Goal: Obtain resource: Obtain resource

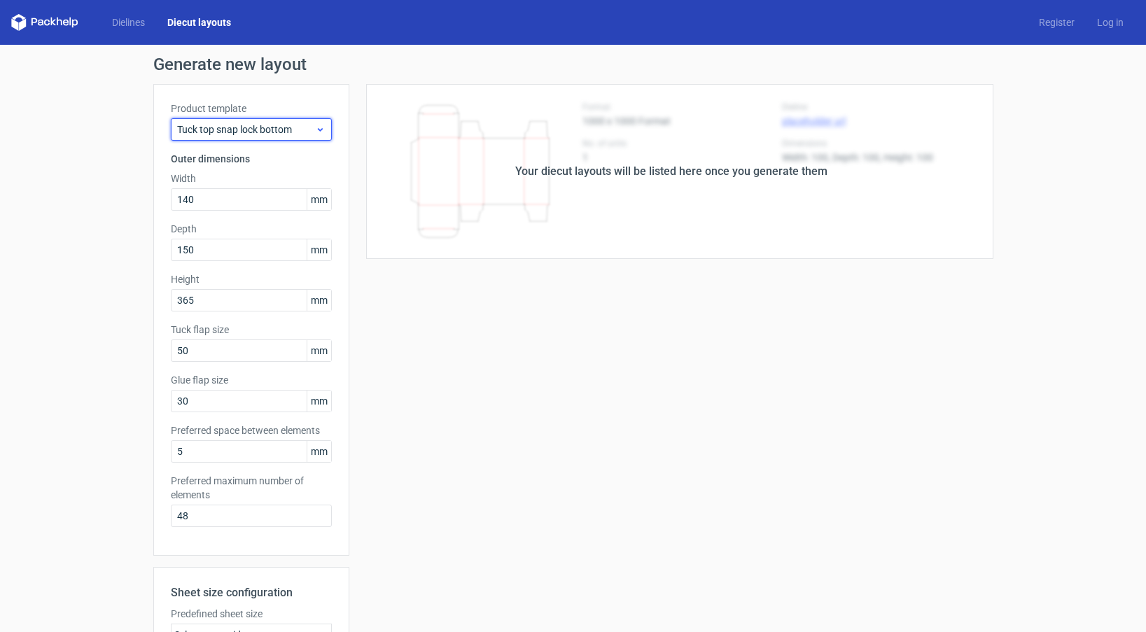
click at [305, 126] on span "Tuck top snap lock bottom" at bounding box center [246, 129] width 138 height 14
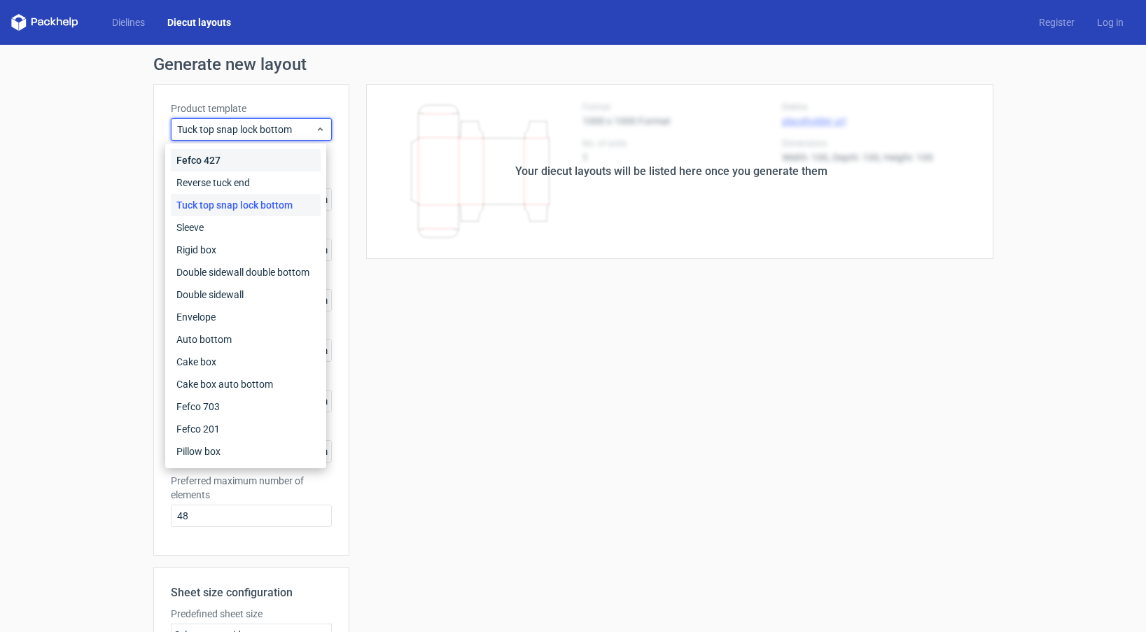
click at [303, 155] on div "Fefco 427" at bounding box center [246, 160] width 150 height 22
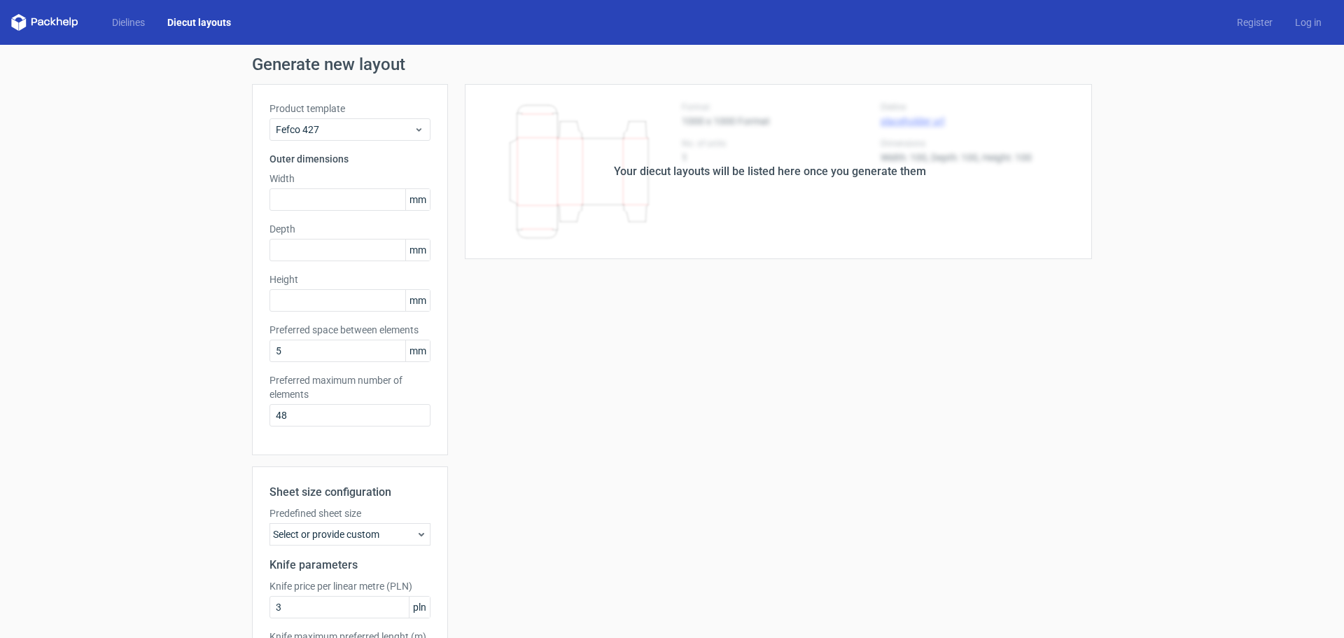
click at [660, 204] on div "Your diecut layouts will be listed here once you generate them" at bounding box center [770, 171] width 644 height 175
click at [192, 17] on link "Diecut layouts" at bounding box center [199, 22] width 86 height 14
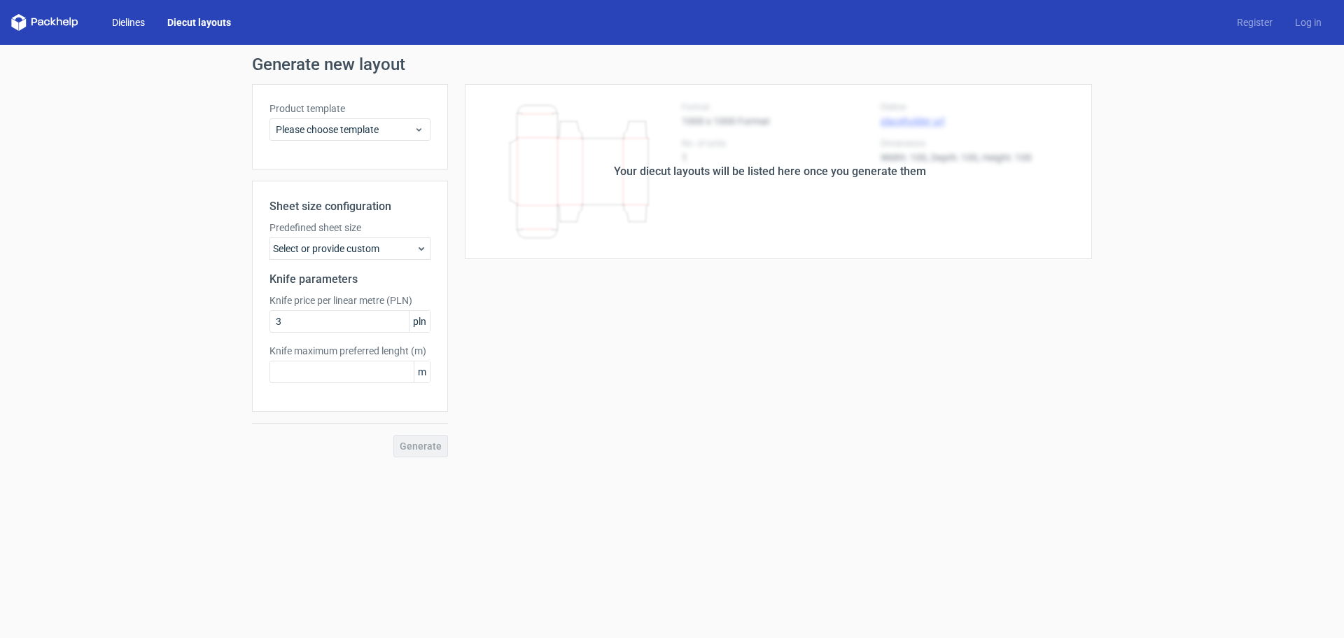
click at [139, 21] on link "Dielines" at bounding box center [128, 22] width 55 height 14
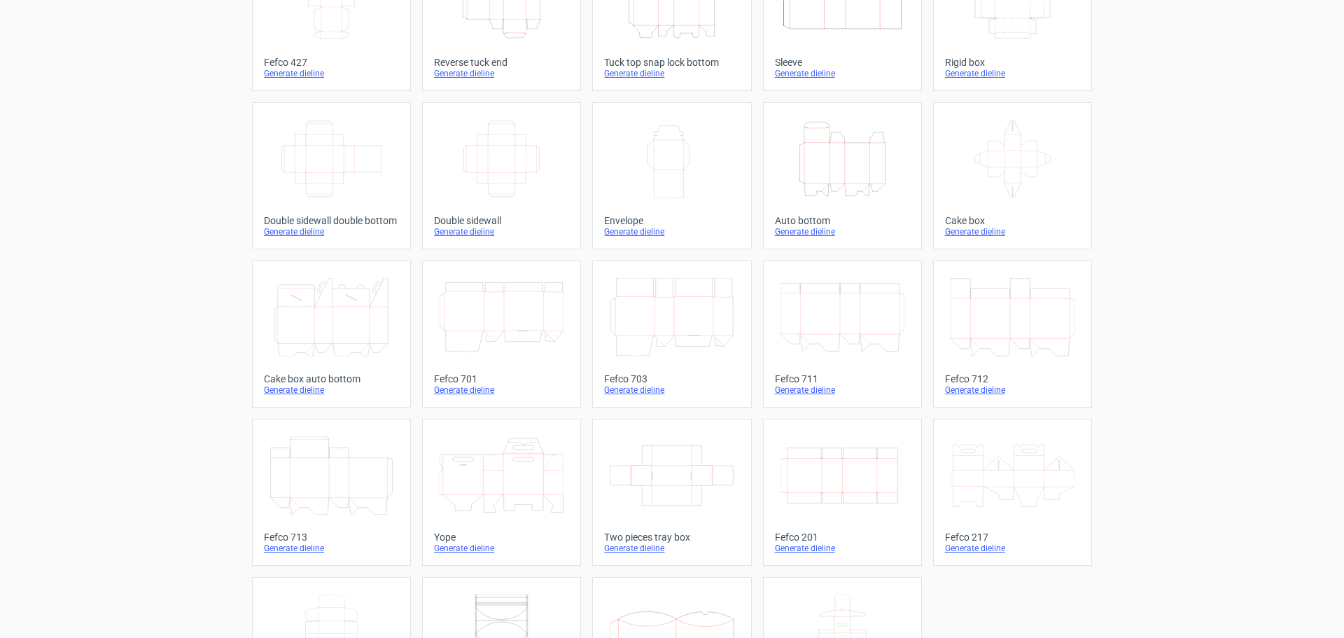
scroll to position [210, 0]
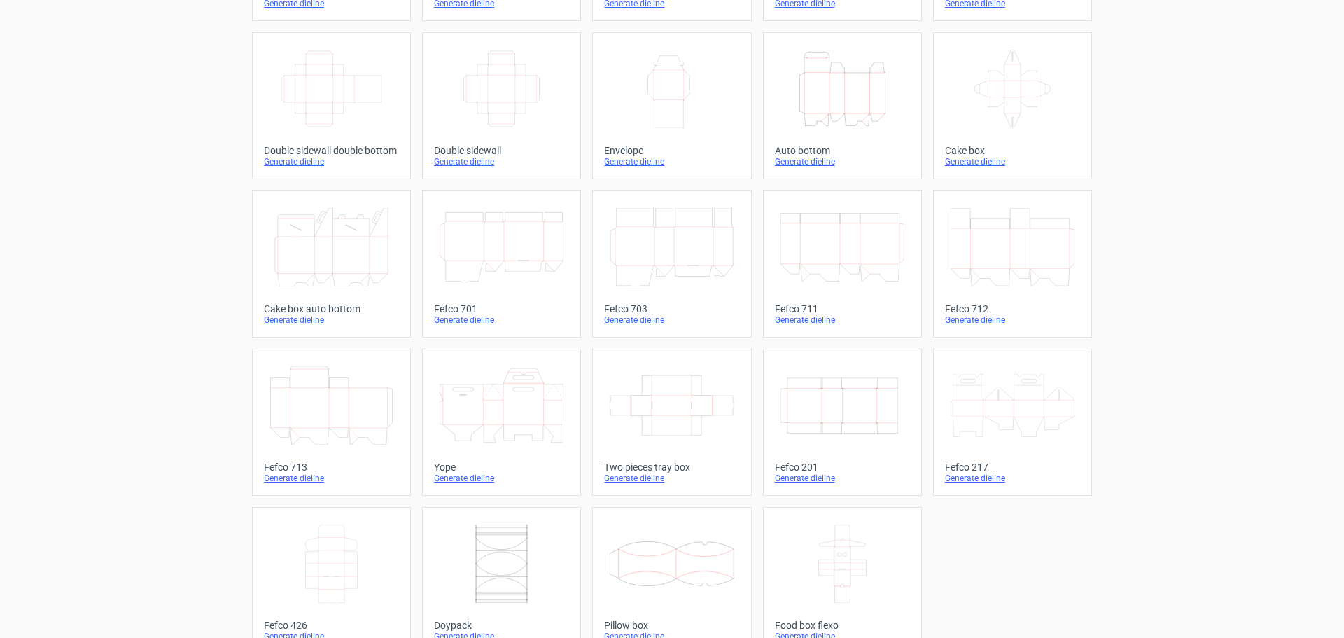
click at [895, 406] on icon "Width Depth Height" at bounding box center [842, 405] width 124 height 78
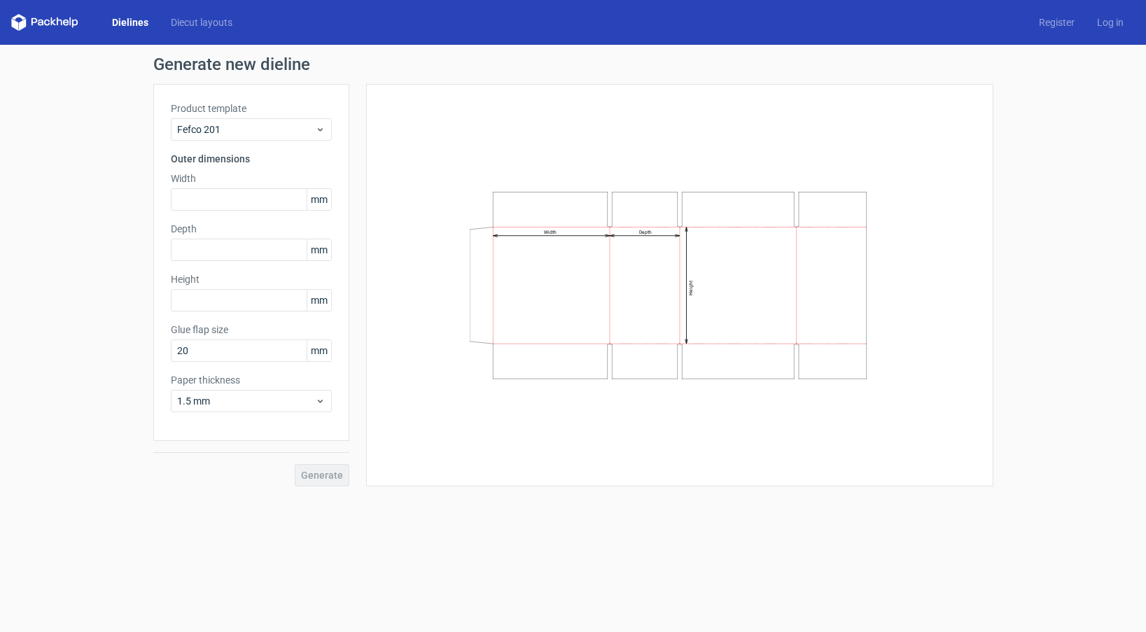
click at [986, 256] on div "Width Depth Height" at bounding box center [679, 285] width 627 height 402
click at [237, 202] on input "text" at bounding box center [251, 199] width 161 height 22
type input "444"
click at [1102, 409] on div "Generate new dieline Product template Fefco 201 Outer dimensions Width 444 mm D…" at bounding box center [573, 271] width 1146 height 453
click at [220, 251] on input "text" at bounding box center [251, 250] width 161 height 22
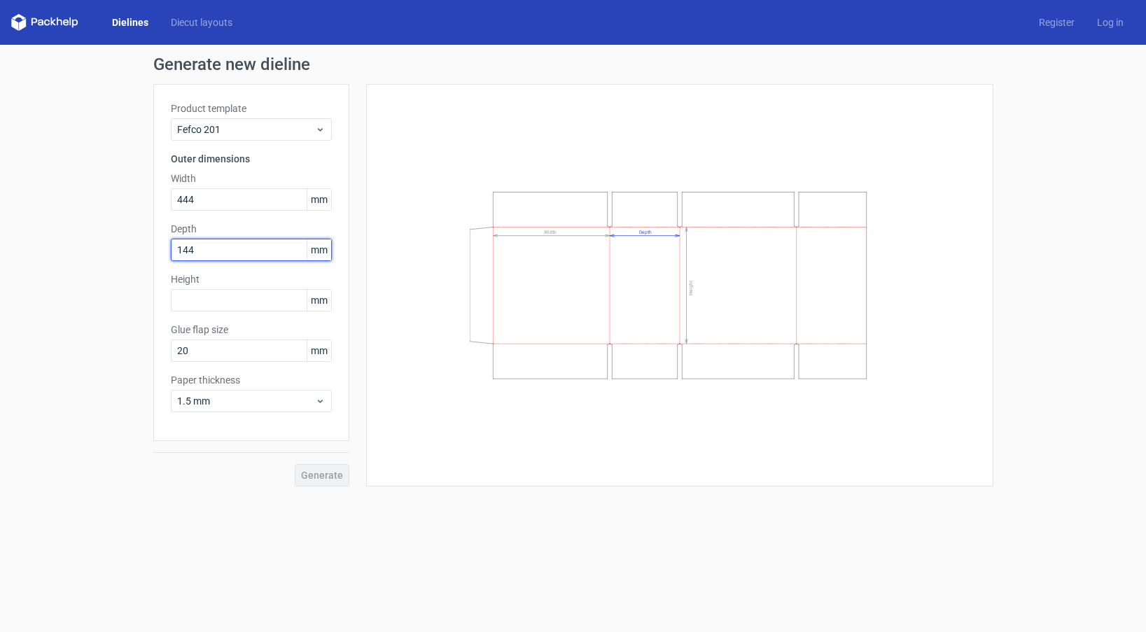
type input "144"
click at [894, 323] on div "Width Depth Height" at bounding box center [680, 284] width 592 height 367
click at [937, 329] on div "Width Depth Height" at bounding box center [680, 284] width 592 height 367
click at [199, 307] on input "text" at bounding box center [251, 300] width 161 height 22
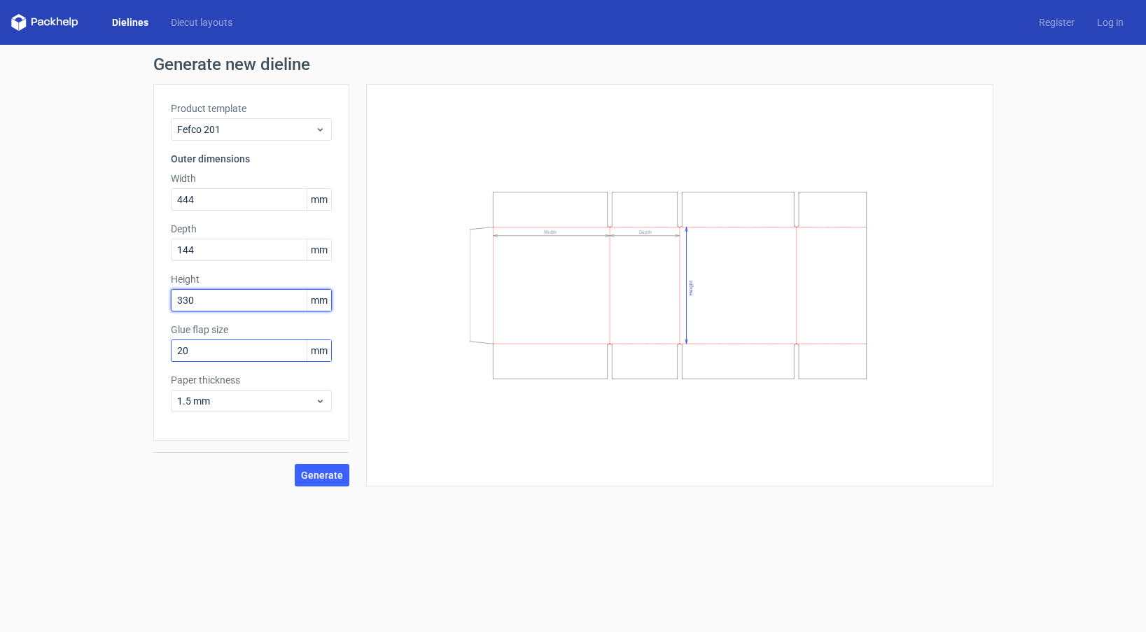
type input "330"
click at [220, 345] on input "20" at bounding box center [251, 350] width 161 height 22
drag, startPoint x: -92, startPoint y: 298, endPoint x: -100, endPoint y: 297, distance: 7.8
click at [0, 297] on html "Dielines Diecut layouts Register Log in Generate new dieline Product template F…" at bounding box center [573, 316] width 1146 height 632
type input "30"
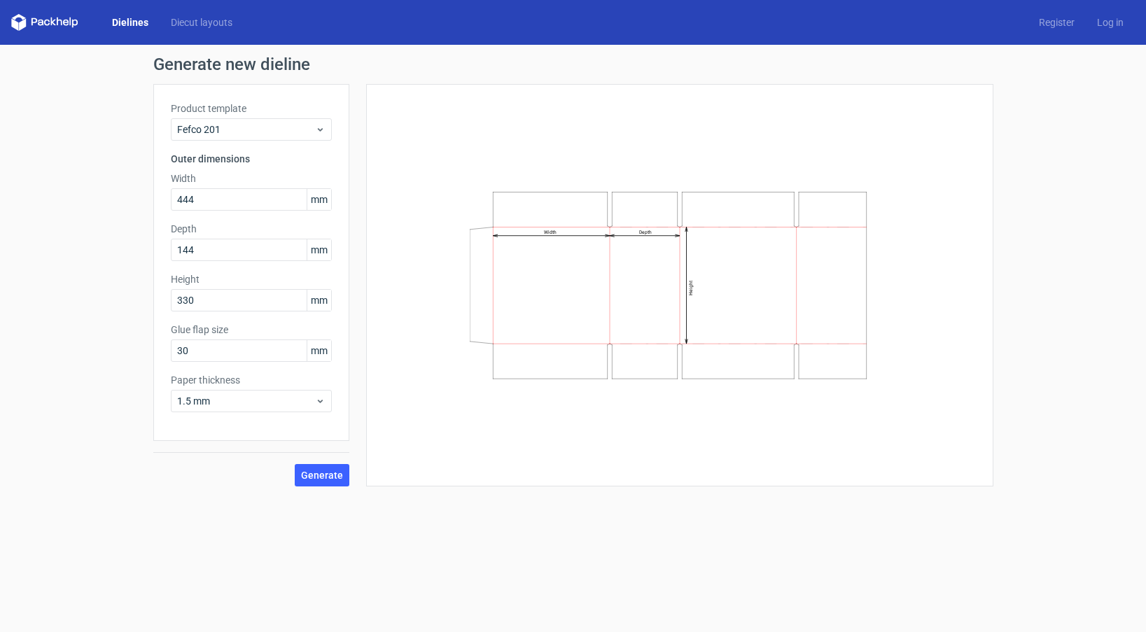
click at [586, 530] on form "Generate new dieline Product template Fefco 201 Outer dimensions Width 444 mm D…" at bounding box center [573, 338] width 1146 height 587
click at [238, 402] on span "1.5 mm" at bounding box center [246, 401] width 138 height 14
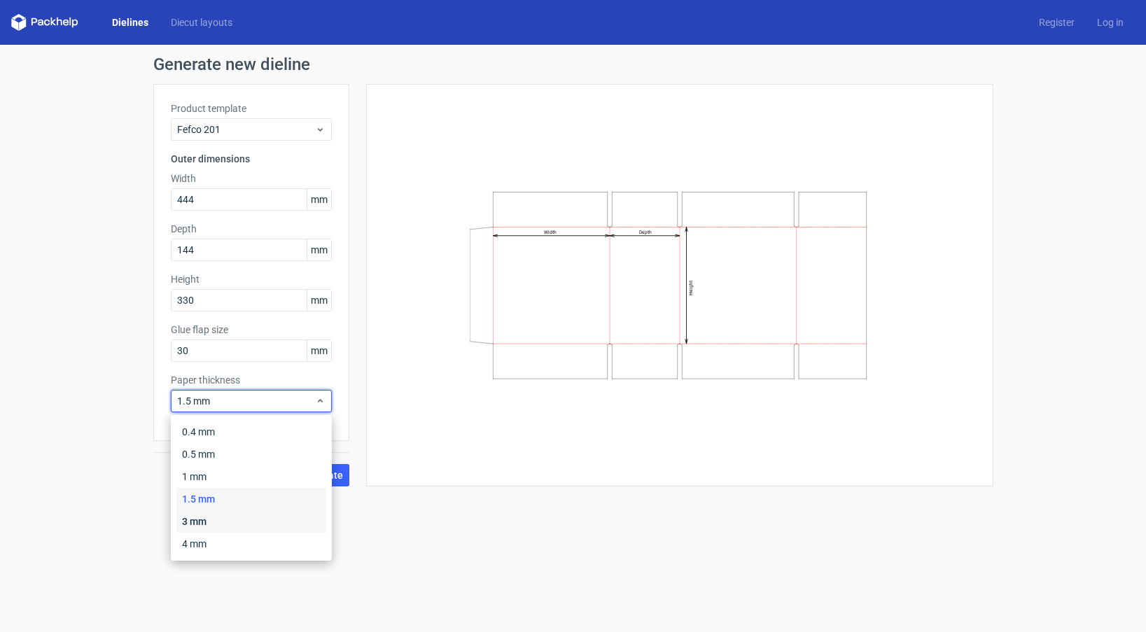
click at [211, 522] on div "3 mm" at bounding box center [251, 521] width 150 height 22
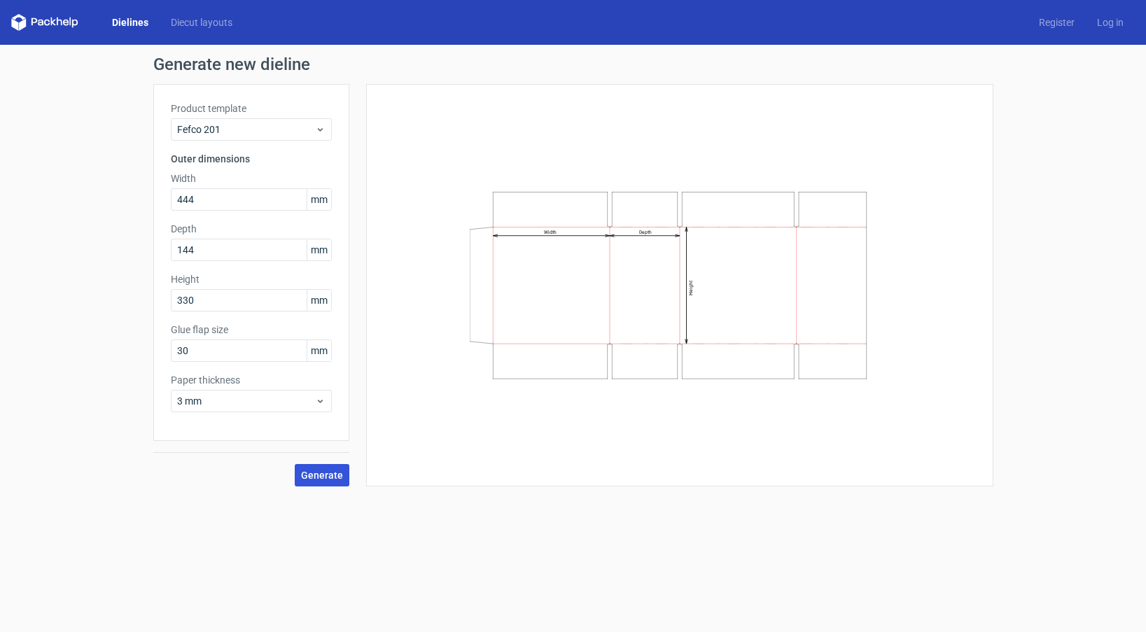
click at [306, 473] on span "Generate" at bounding box center [322, 475] width 42 height 10
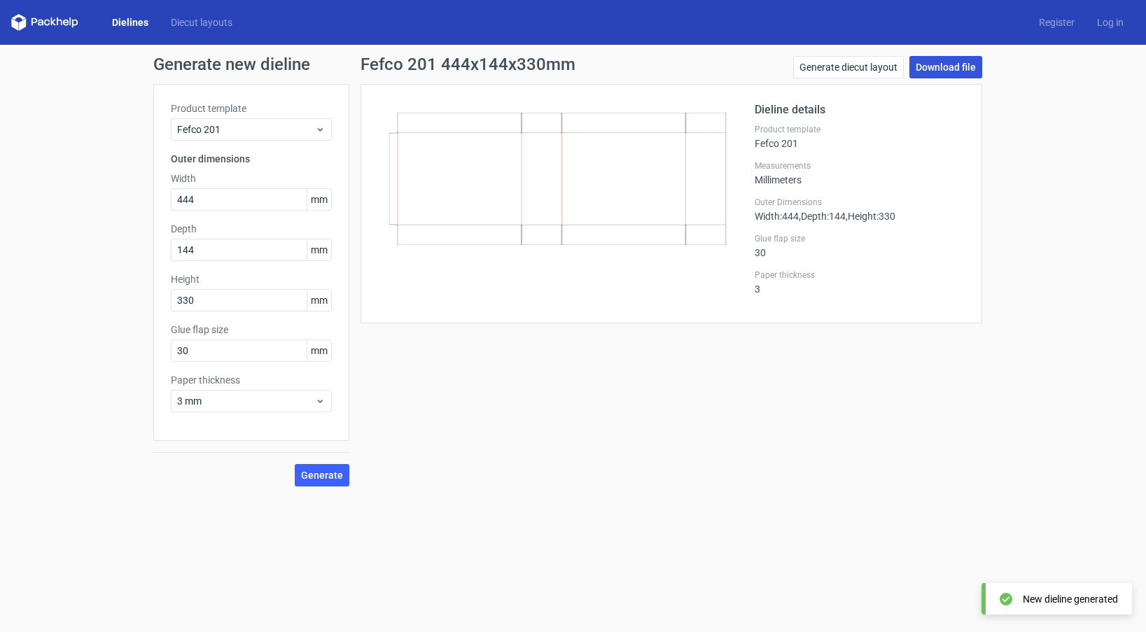
click at [941, 64] on link "Download file" at bounding box center [945, 67] width 73 height 22
click at [975, 403] on div "Fefco 201 444x144x330mm Generate diecut layout Download file Dieline details Pr…" at bounding box center [671, 271] width 644 height 430
click at [885, 73] on link "Generate diecut layout" at bounding box center [848, 67] width 111 height 22
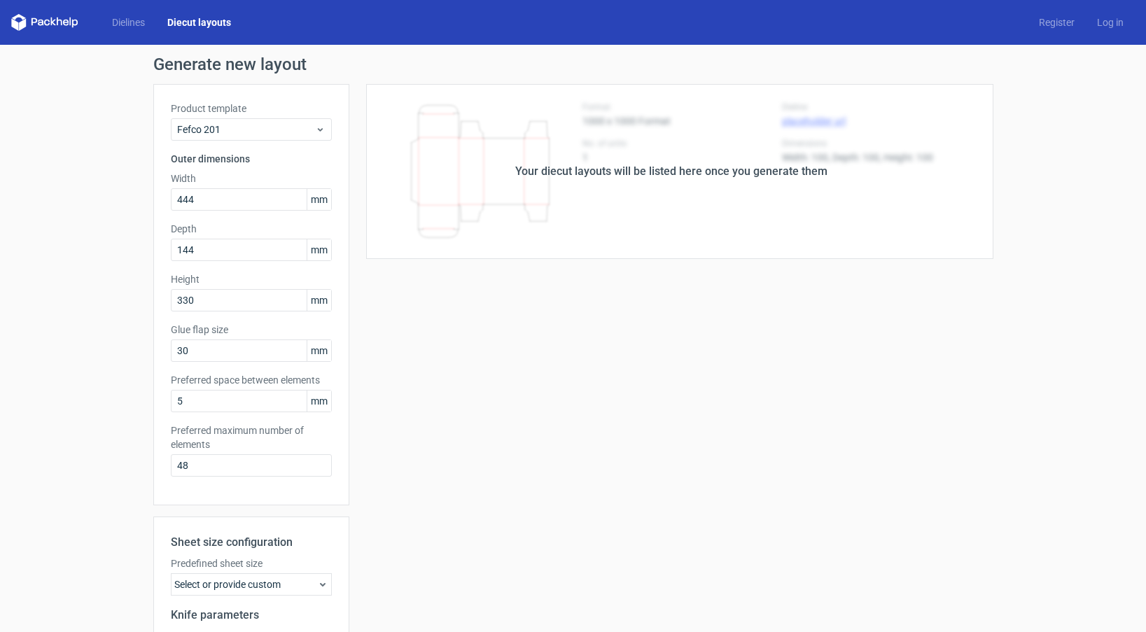
scroll to position [172, 0]
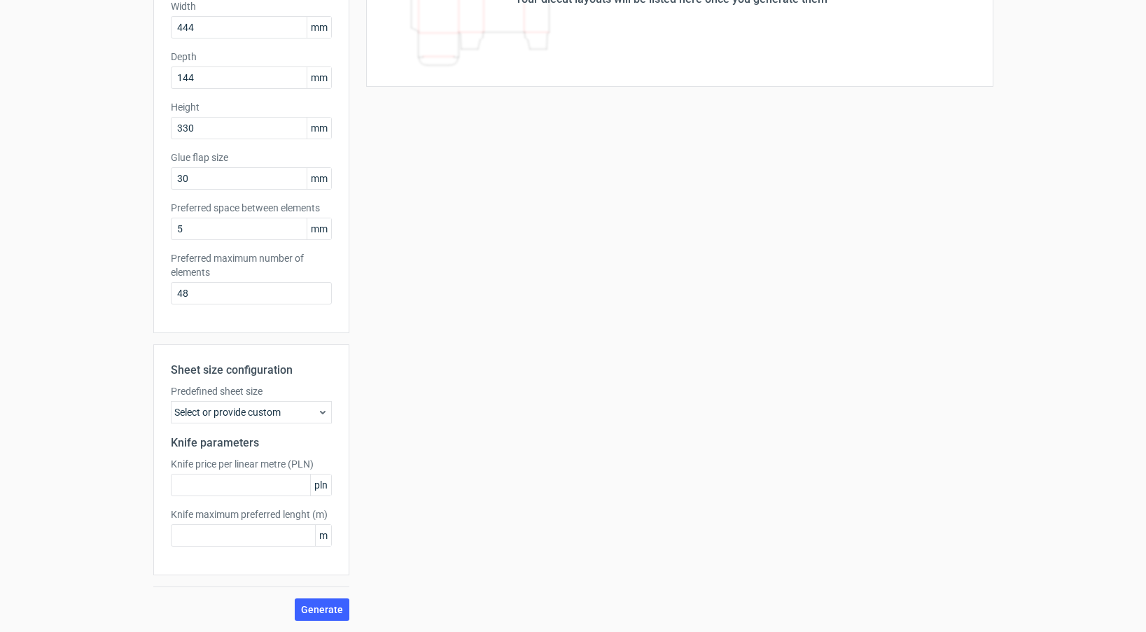
click at [290, 409] on div "Select or provide custom" at bounding box center [251, 412] width 161 height 22
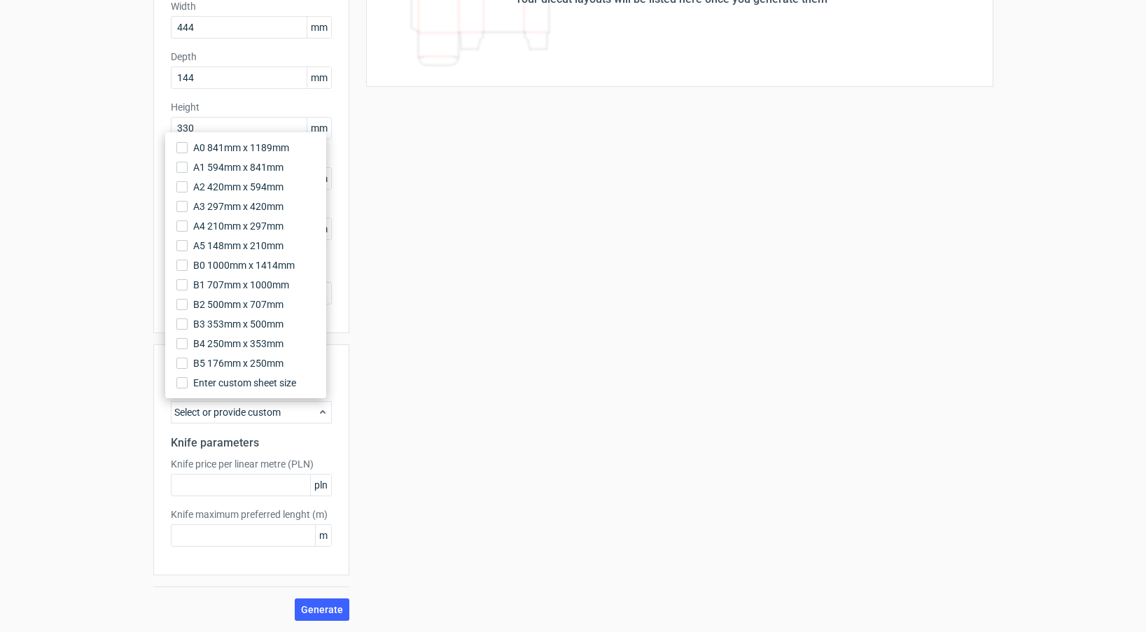
click at [290, 409] on div "Select or provide custom" at bounding box center [251, 412] width 161 height 22
click at [321, 601] on button "Generate" at bounding box center [322, 609] width 55 height 22
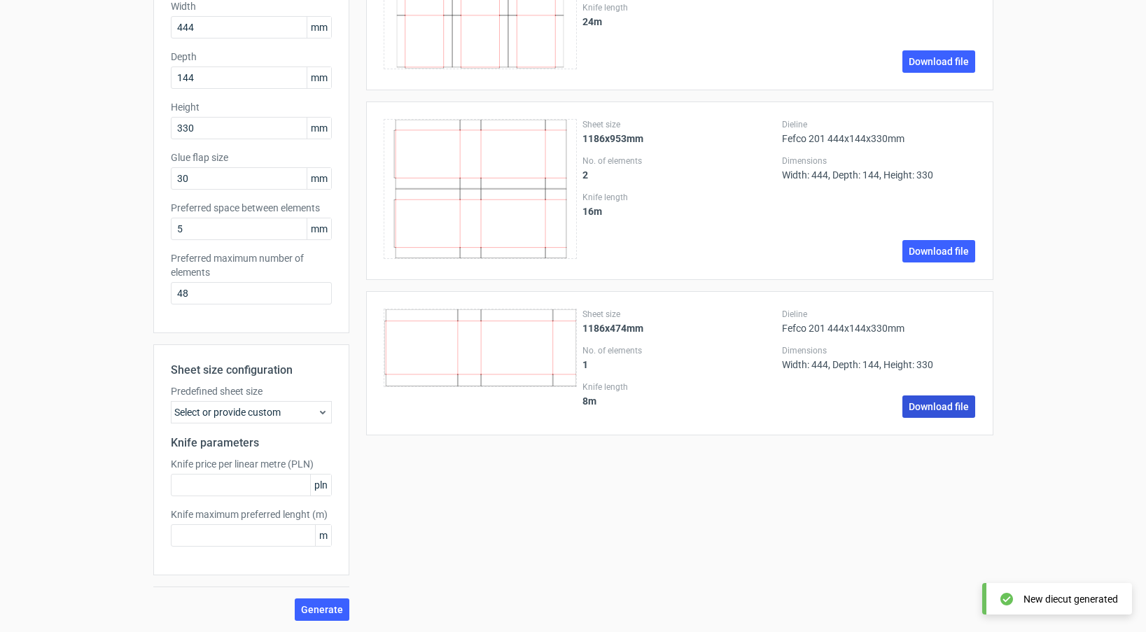
click at [950, 409] on link "Download file" at bounding box center [938, 406] width 73 height 22
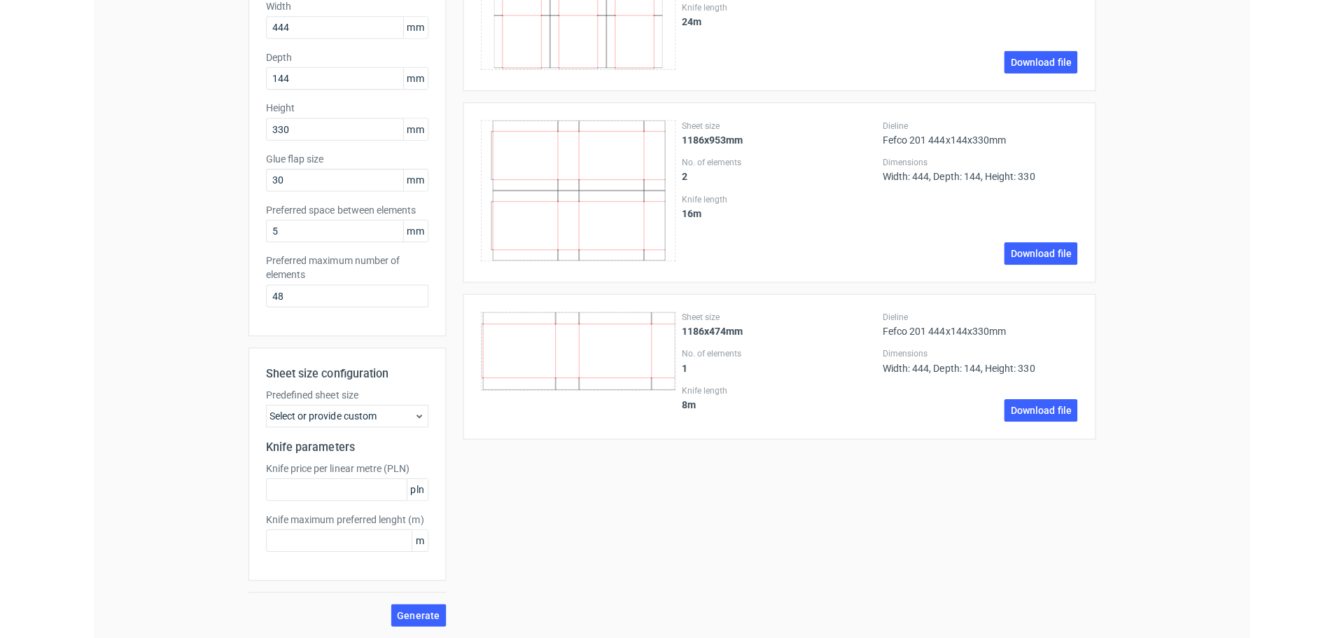
scroll to position [167, 0]
